Goal: Transaction & Acquisition: Purchase product/service

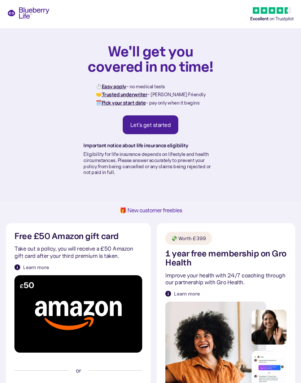
click at [141, 123] on div "Let's get started" at bounding box center [150, 124] width 41 height 7
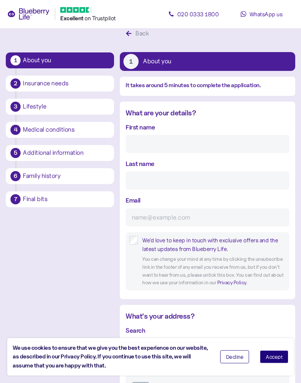
scroll to position [7, 0]
